Goal: Navigation & Orientation: Find specific page/section

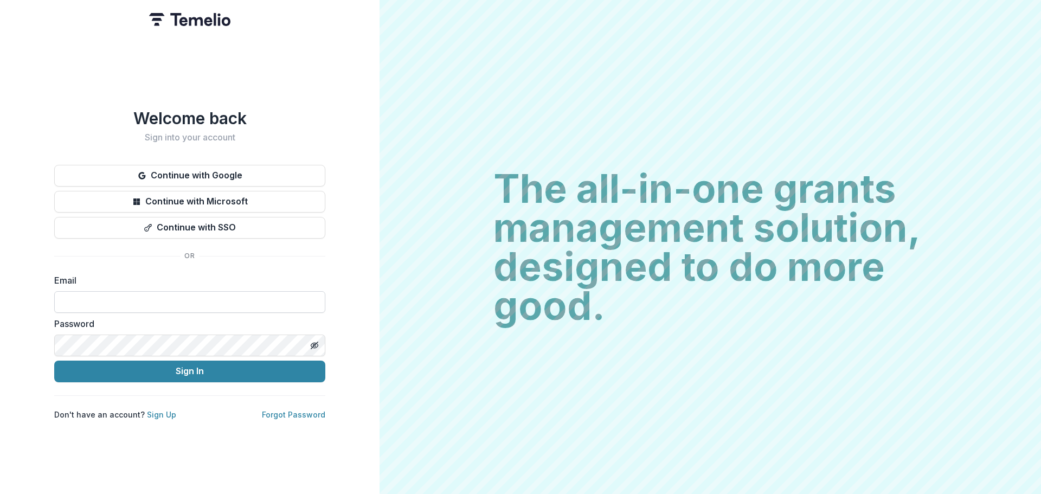
click at [102, 303] on input at bounding box center [189, 302] width 271 height 22
type input "**********"
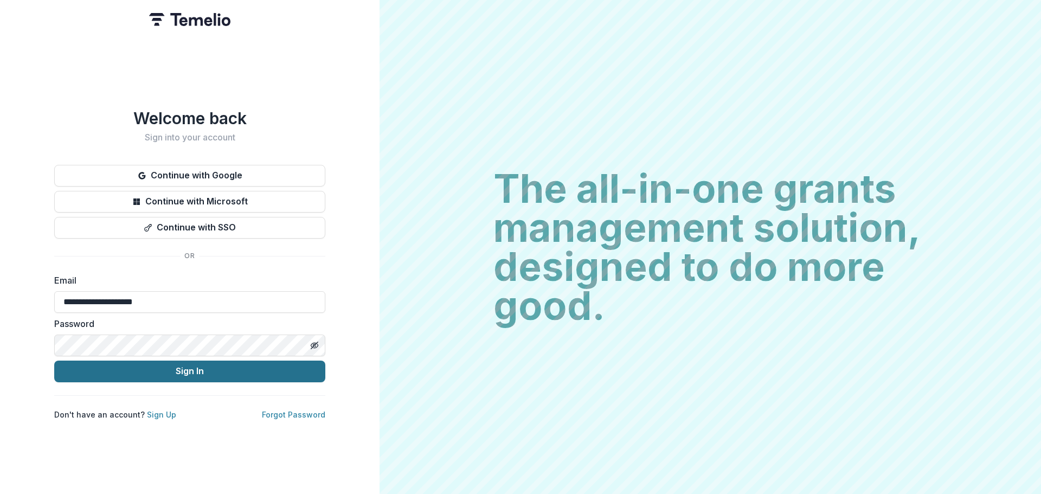
click at [184, 370] on button "Sign In" at bounding box center [189, 371] width 271 height 22
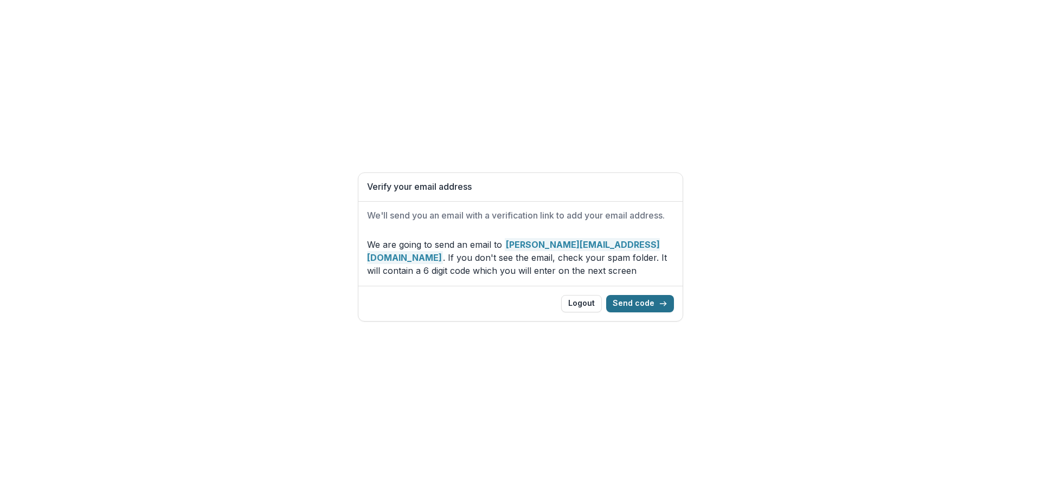
click at [642, 301] on button "Send code" at bounding box center [640, 303] width 68 height 17
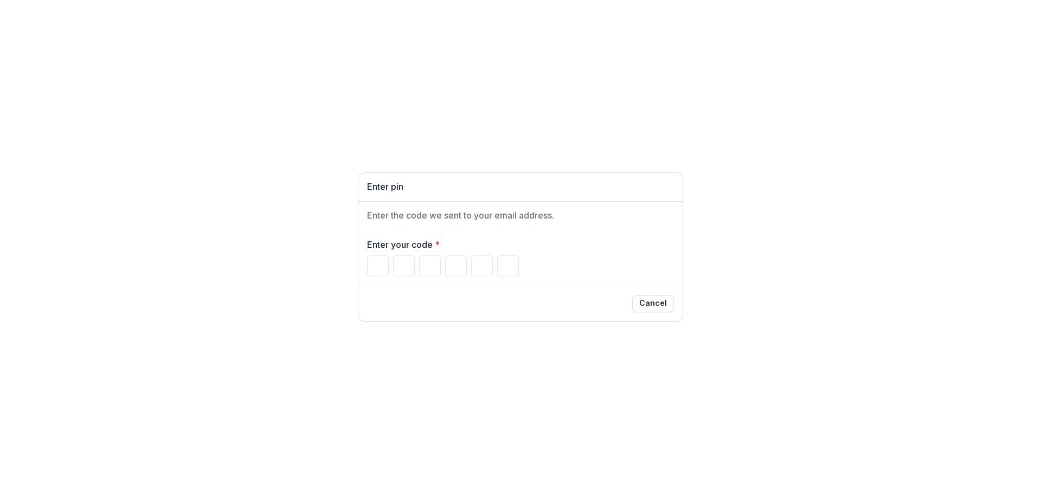
type input "*"
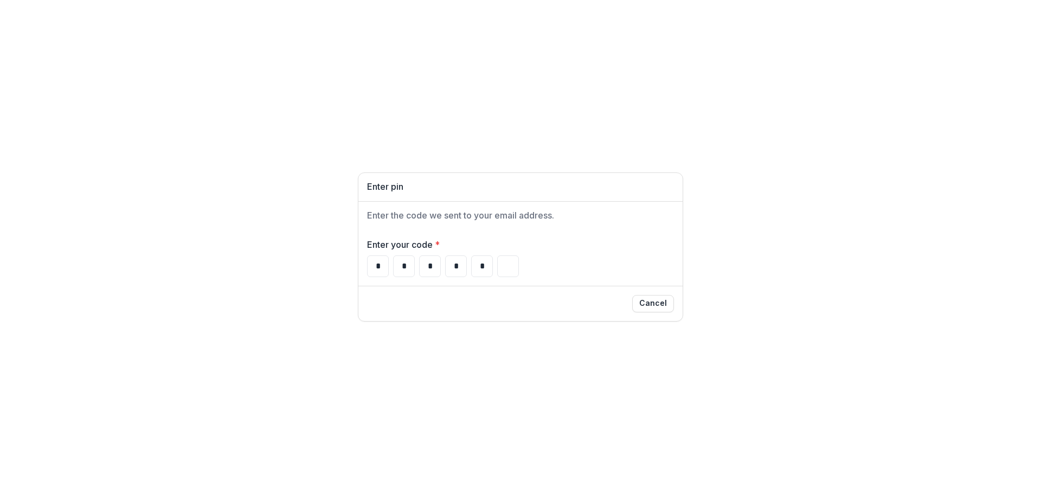
type input "*"
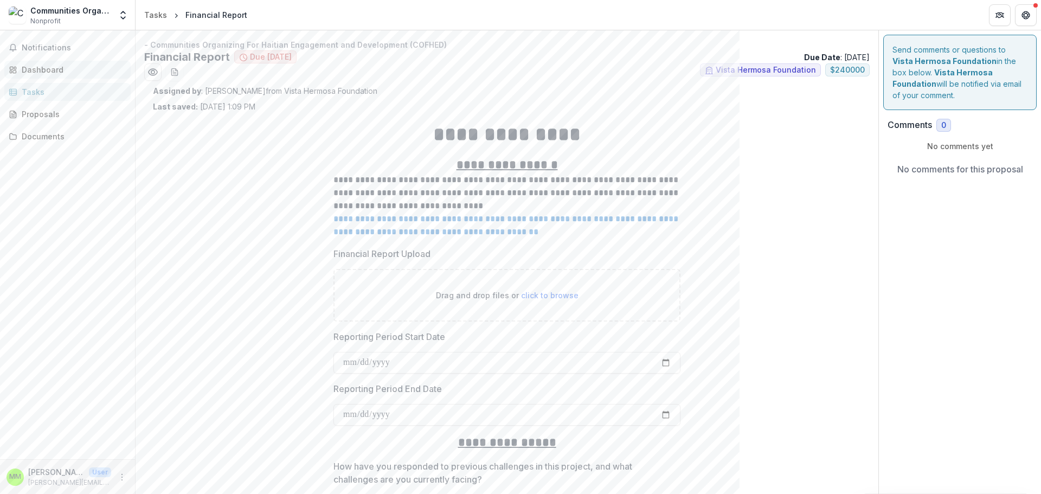
click at [43, 69] on div "Dashboard" at bounding box center [72, 69] width 100 height 11
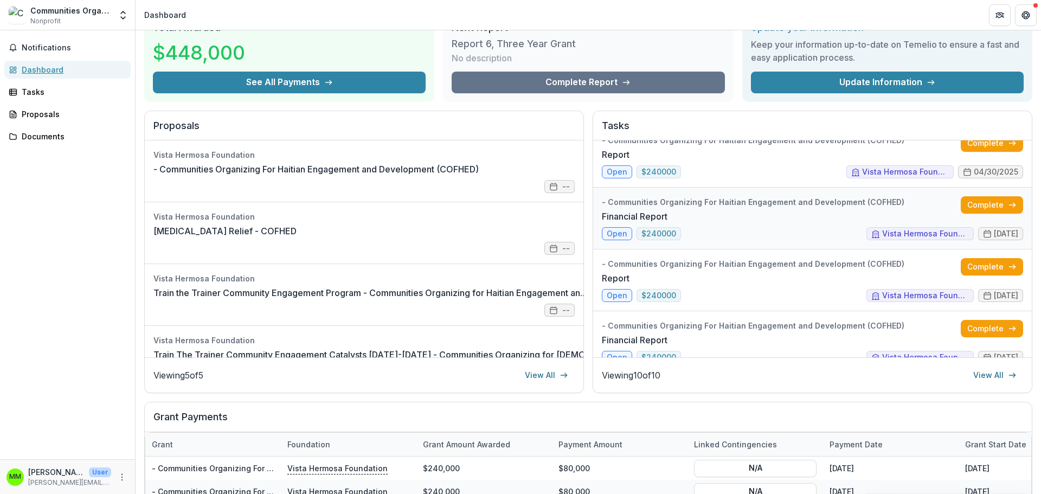
scroll to position [163, 0]
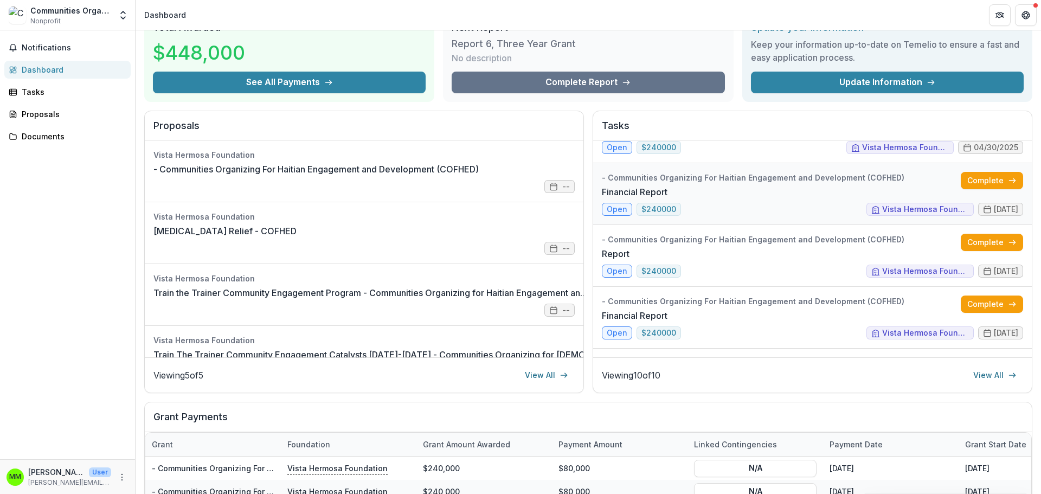
click at [667, 198] on link "Financial Report" at bounding box center [635, 191] width 66 height 13
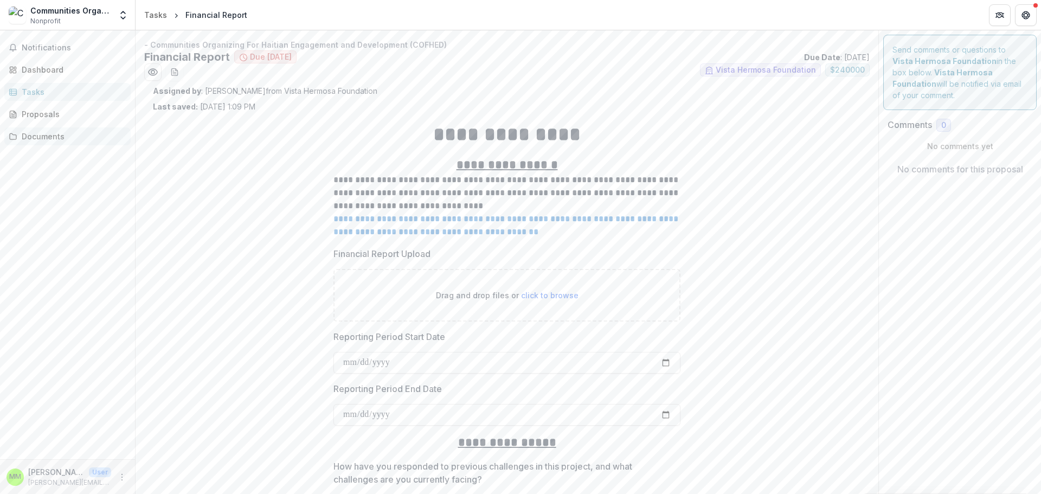
click at [46, 139] on div "Documents" at bounding box center [72, 136] width 100 height 11
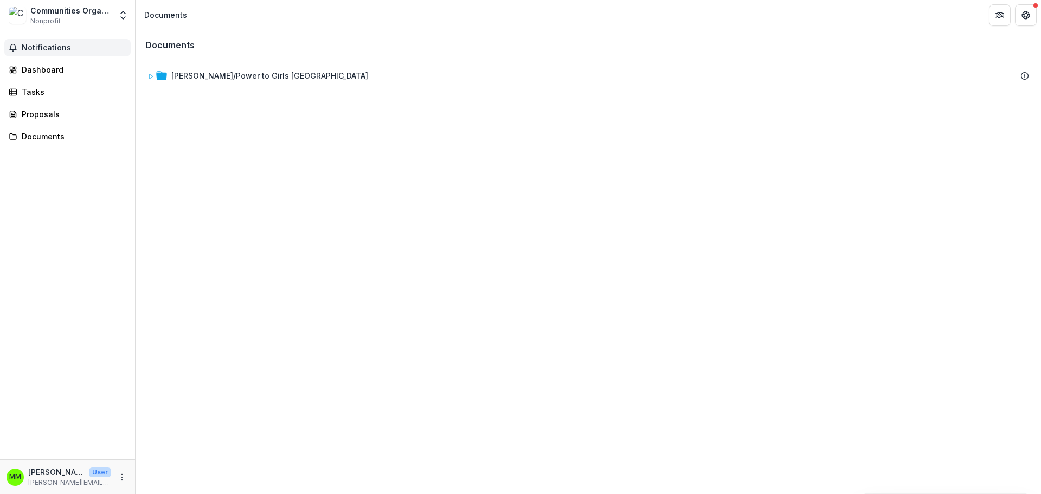
click at [45, 48] on span "Notifications" at bounding box center [74, 47] width 105 height 9
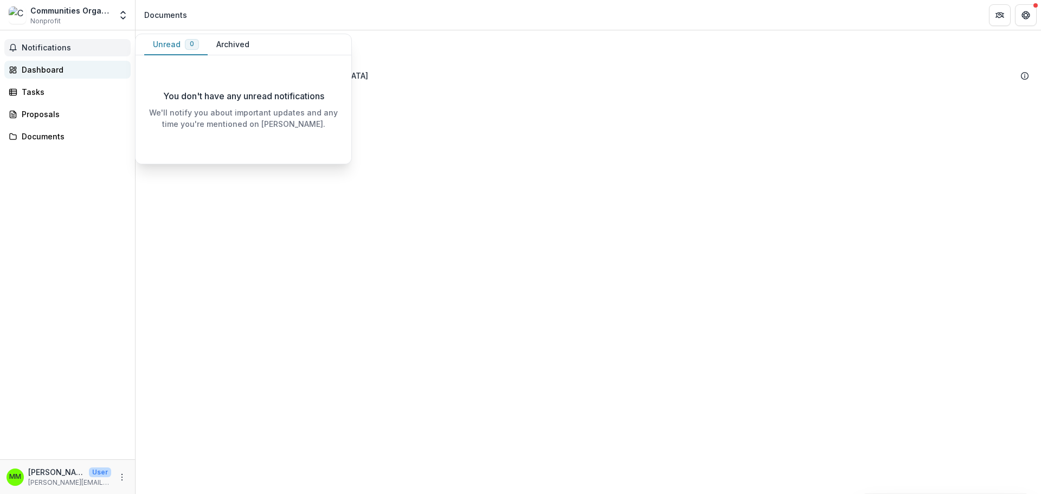
click at [34, 70] on div "Dashboard" at bounding box center [72, 69] width 100 height 11
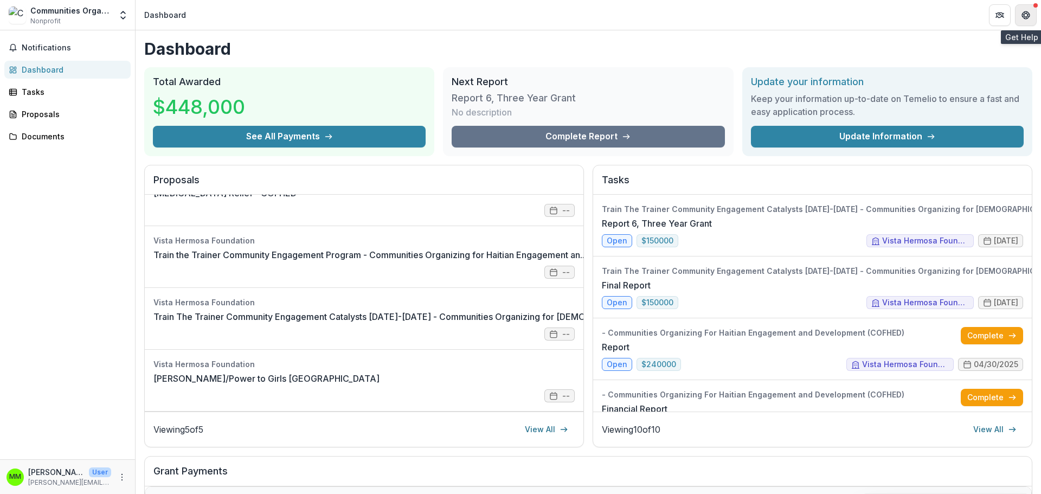
click at [1035, 11] on button "Get Help" at bounding box center [1026, 15] width 22 height 22
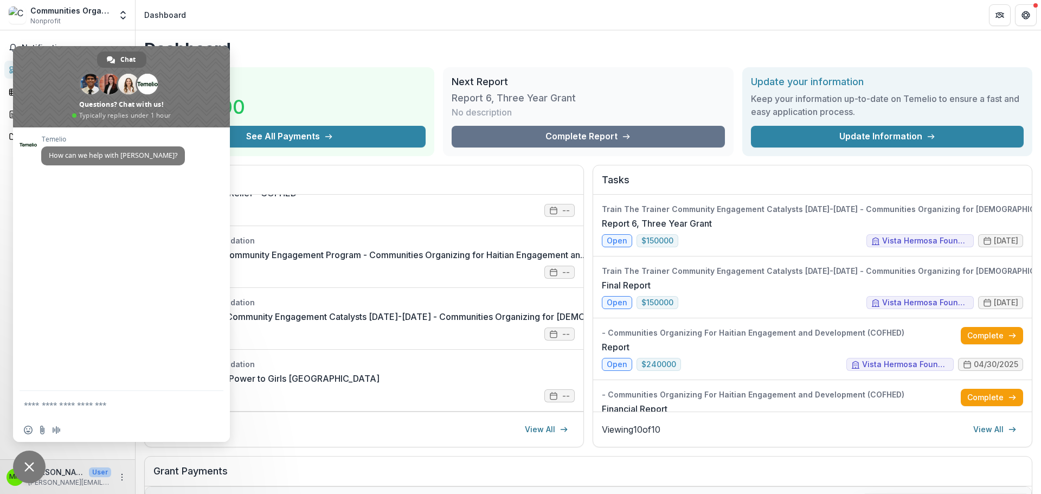
click at [267, 40] on h1 "Dashboard" at bounding box center [588, 49] width 888 height 20
click at [23, 460] on span "Close chat" at bounding box center [29, 466] width 33 height 33
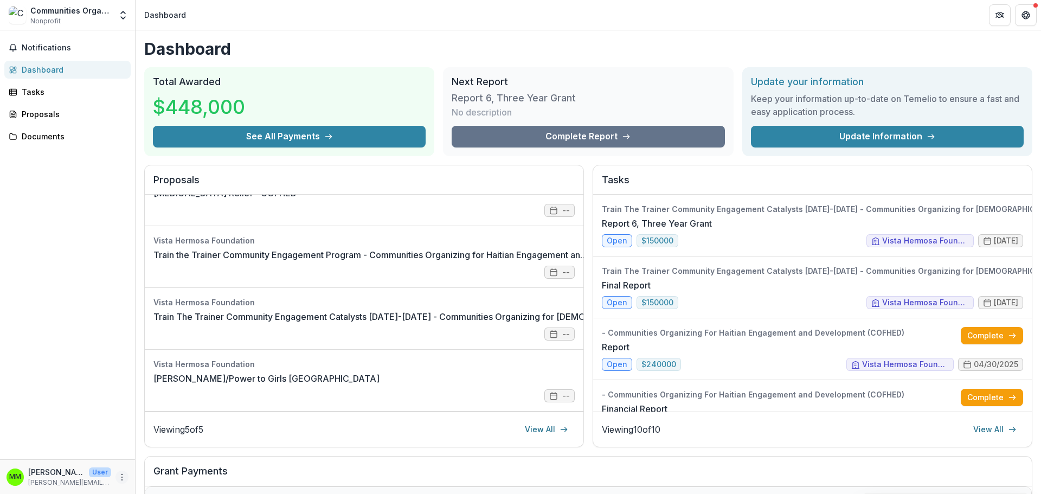
click at [119, 475] on icon "More" at bounding box center [122, 477] width 9 height 9
click at [163, 471] on button "Logout" at bounding box center [194, 472] width 116 height 18
